Goal: Task Accomplishment & Management: Manage account settings

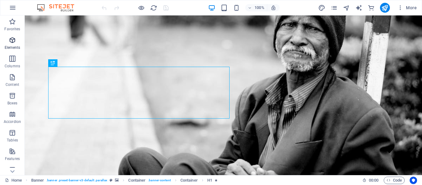
click at [10, 45] on span "Elements" at bounding box center [12, 43] width 25 height 15
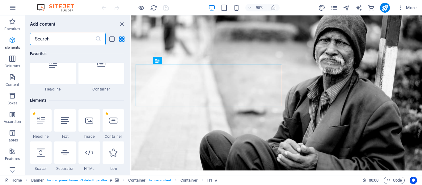
scroll to position [66, 0]
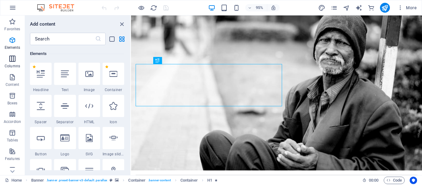
click at [5, 62] on span "Columns" at bounding box center [12, 62] width 25 height 15
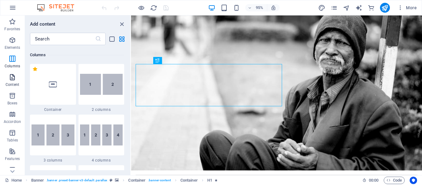
click at [10, 79] on icon "button" at bounding box center [12, 77] width 7 height 7
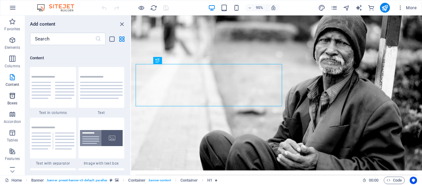
click at [16, 95] on span "Boxes" at bounding box center [12, 99] width 25 height 15
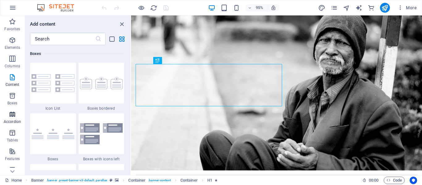
click at [16, 113] on icon "button" at bounding box center [12, 114] width 7 height 7
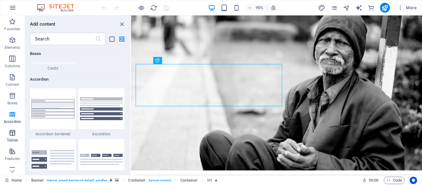
click at [16, 129] on icon "button" at bounding box center [12, 132] width 7 height 7
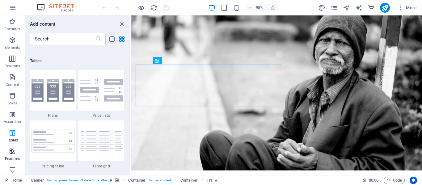
click at [13, 152] on icon "button" at bounding box center [12, 151] width 7 height 7
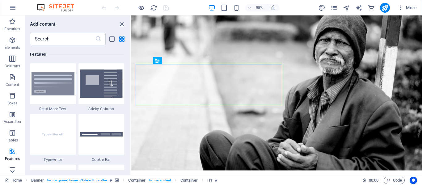
scroll to position [2411, 0]
click at [14, 168] on icon at bounding box center [12, 171] width 9 height 9
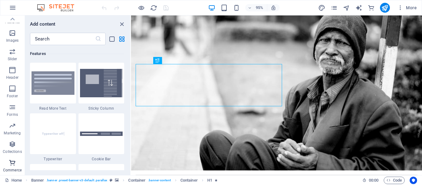
click at [15, 165] on icon "button" at bounding box center [12, 162] width 7 height 7
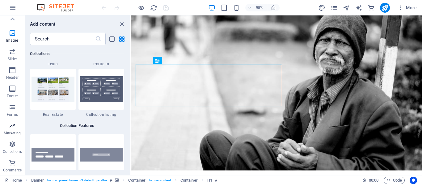
scroll to position [5959, 0]
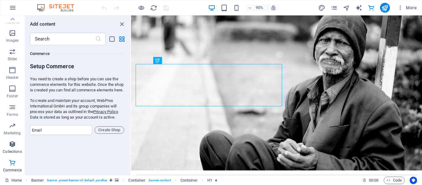
click at [14, 150] on p "Collections" at bounding box center [12, 151] width 19 height 5
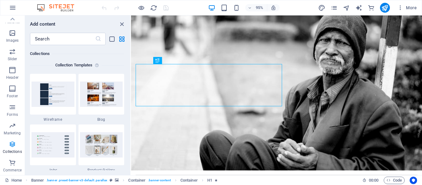
scroll to position [5661, 0]
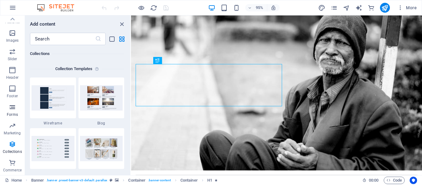
click at [10, 114] on p "Forms" at bounding box center [12, 114] width 11 height 5
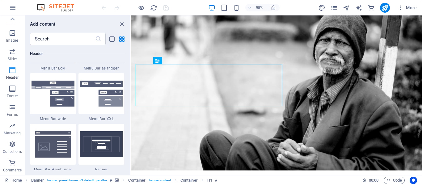
scroll to position [13, 0]
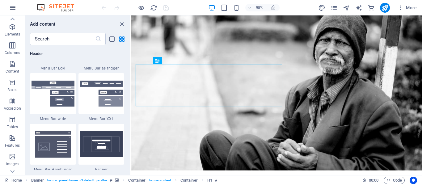
click at [10, 8] on icon "button" at bounding box center [12, 7] width 7 height 7
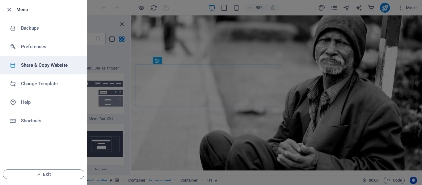
click at [40, 66] on h6 "Share & Copy Website" at bounding box center [49, 65] width 57 height 7
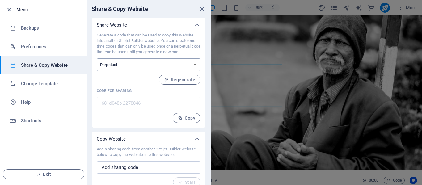
click at [139, 68] on select "One-time Perpetual" at bounding box center [149, 64] width 104 height 13
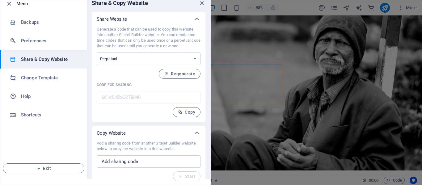
scroll to position [7, 0]
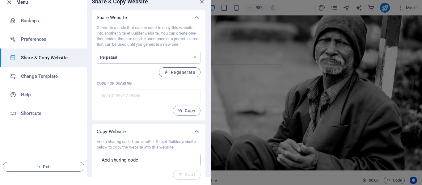
click at [139, 156] on input "text" at bounding box center [149, 160] width 104 height 12
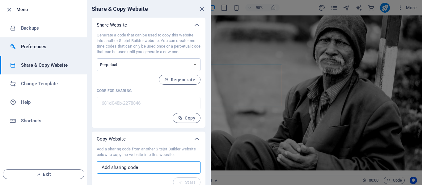
click at [37, 45] on h6 "Preferences" at bounding box center [49, 46] width 57 height 7
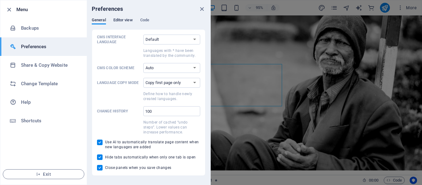
click at [124, 22] on span "Editor view" at bounding box center [122, 20] width 19 height 9
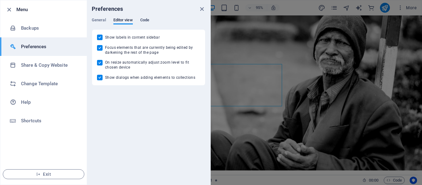
click at [145, 18] on span "Code" at bounding box center [144, 20] width 9 height 9
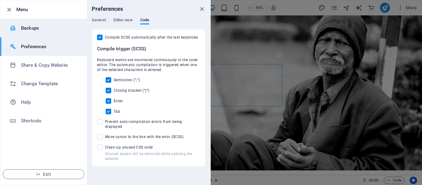
click at [31, 24] on li "Backups" at bounding box center [43, 28] width 87 height 19
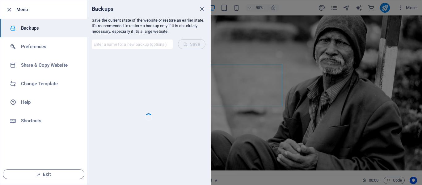
click at [26, 13] on li "Menu" at bounding box center [43, 9] width 87 height 19
click at [7, 9] on icon "button" at bounding box center [9, 9] width 7 height 7
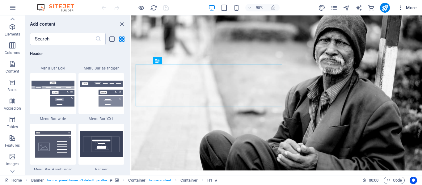
click at [416, 6] on span "More" at bounding box center [407, 8] width 19 height 6
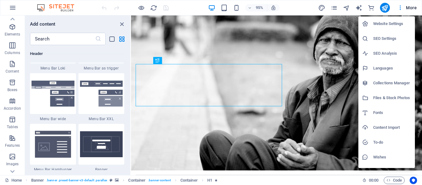
click at [394, 25] on h6 "Website Settings" at bounding box center [393, 23] width 38 height 7
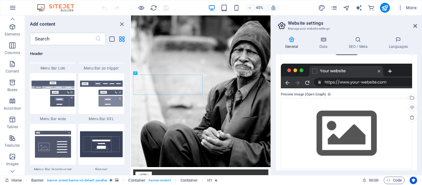
scroll to position [115, 0]
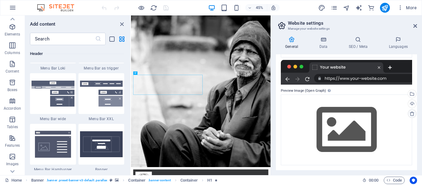
click at [411, 113] on icon at bounding box center [412, 113] width 5 height 5
click at [411, 115] on icon at bounding box center [412, 113] width 5 height 5
click at [412, 114] on icon at bounding box center [412, 113] width 5 height 5
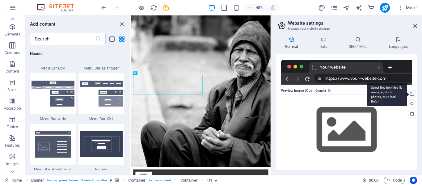
click at [412, 94] on div "Select files from the file manager, stock photos, or upload file(s)" at bounding box center [411, 94] width 9 height 9
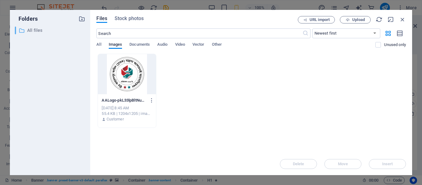
click at [35, 29] on p "All files" at bounding box center [50, 30] width 47 height 7
click at [402, 17] on icon "button" at bounding box center [403, 19] width 7 height 7
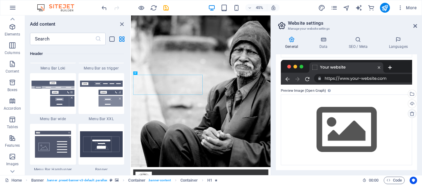
click at [411, 113] on icon at bounding box center [412, 113] width 5 height 5
click at [412, 105] on div "Upload" at bounding box center [411, 104] width 9 height 9
click at [325, 44] on h4 "Data" at bounding box center [324, 42] width 29 height 13
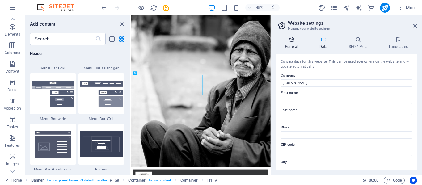
click at [293, 43] on h4 "General" at bounding box center [293, 42] width 34 height 13
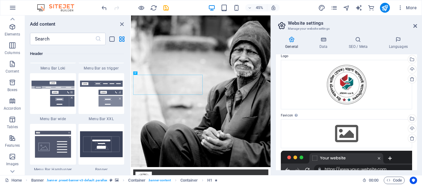
scroll to position [62, 0]
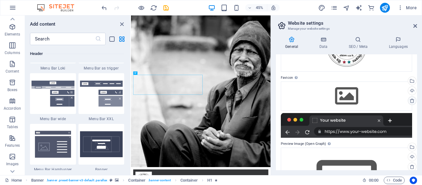
click at [411, 100] on icon at bounding box center [412, 100] width 5 height 5
click at [412, 166] on icon at bounding box center [412, 167] width 5 height 5
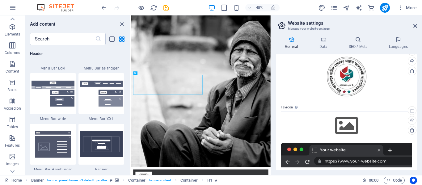
scroll to position [0, 0]
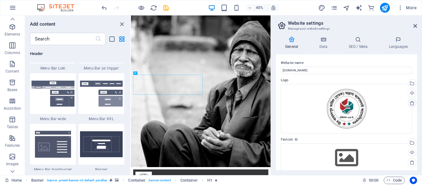
click at [411, 103] on icon at bounding box center [412, 103] width 5 height 5
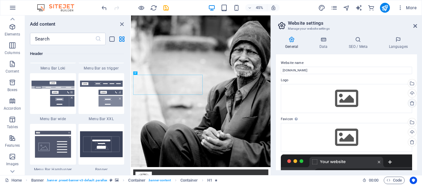
click at [411, 103] on icon at bounding box center [412, 103] width 5 height 5
click at [321, 42] on icon at bounding box center [323, 39] width 27 height 6
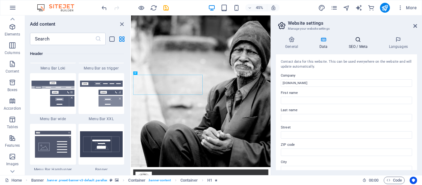
click at [353, 44] on h4 "SEO / Meta" at bounding box center [360, 42] width 40 height 13
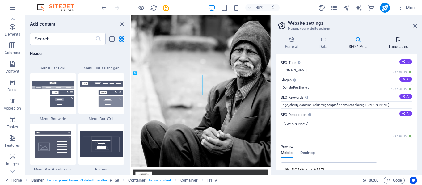
click at [401, 49] on h4 "Languages" at bounding box center [399, 42] width 38 height 13
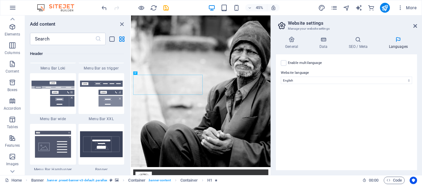
click at [281, 62] on div "Enable multilanguage To disable multilanguage delete all languages until only o…" at bounding box center [346, 112] width 141 height 116
click at [282, 62] on label at bounding box center [284, 63] width 6 height 6
click at [0, 0] on input "Enable multilanguage To disable multilanguage delete all languages until only o…" at bounding box center [0, 0] width 0 height 0
select select
click at [0, 0] on icon at bounding box center [0, 0] width 0 height 0
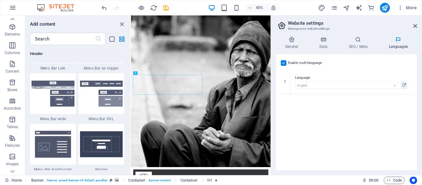
click at [399, 48] on h4 "Languages" at bounding box center [399, 42] width 38 height 13
click at [362, 37] on icon at bounding box center [359, 39] width 38 height 6
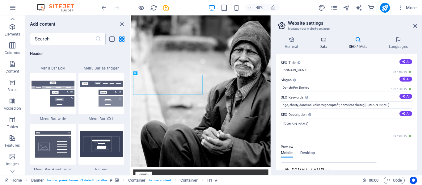
click at [335, 41] on icon at bounding box center [323, 39] width 27 height 6
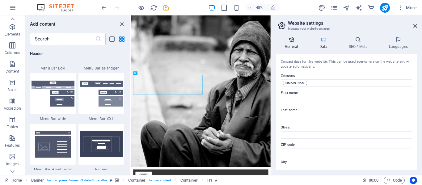
click at [300, 42] on icon at bounding box center [292, 39] width 32 height 6
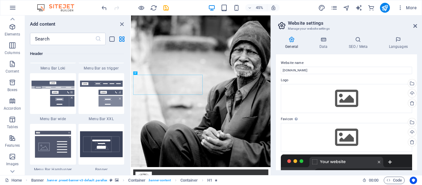
click at [416, 20] on h2 "Website settings" at bounding box center [352, 23] width 129 height 6
click at [414, 26] on icon at bounding box center [416, 26] width 4 height 5
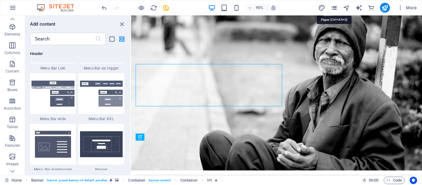
click at [336, 6] on icon "pages" at bounding box center [334, 7] width 7 height 7
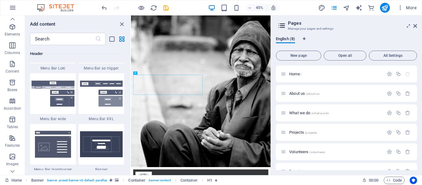
click at [282, 24] on icon at bounding box center [281, 25] width 9 height 9
click at [414, 27] on icon at bounding box center [416, 26] width 4 height 5
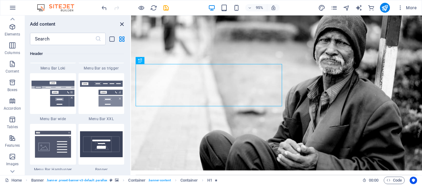
drag, startPoint x: 122, startPoint y: 22, endPoint x: 105, endPoint y: 28, distance: 17.4
click at [122, 22] on icon "close panel" at bounding box center [121, 24] width 7 height 7
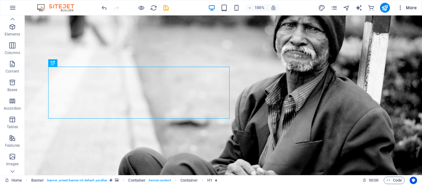
click at [408, 7] on span "More" at bounding box center [407, 8] width 19 height 6
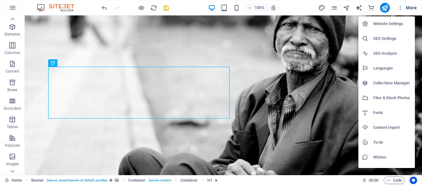
click at [408, 7] on div at bounding box center [211, 92] width 422 height 185
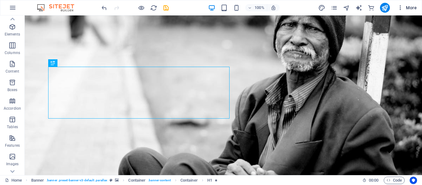
click at [400, 8] on icon "button" at bounding box center [401, 8] width 6 height 6
